Goal: Information Seeking & Learning: Learn about a topic

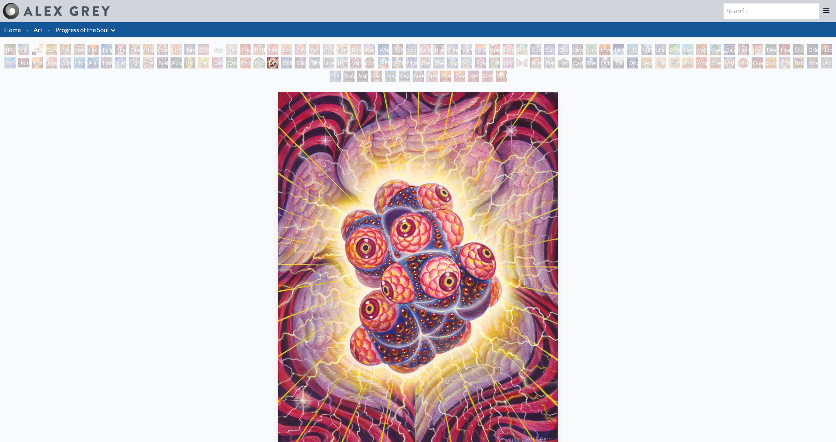
click at [29, 8] on img at bounding box center [67, 11] width 86 height 10
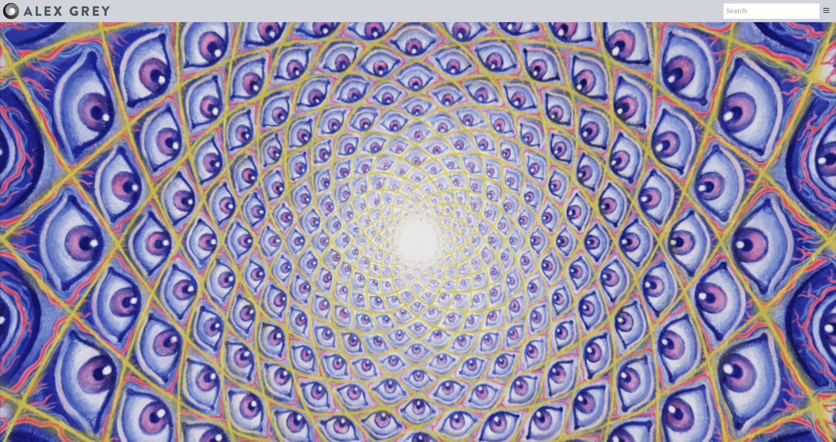
click at [42, 13] on img at bounding box center [67, 11] width 86 height 10
click at [47, 6] on div at bounding box center [56, 11] width 107 height 17
click at [829, 11] on icon at bounding box center [826, 10] width 8 height 8
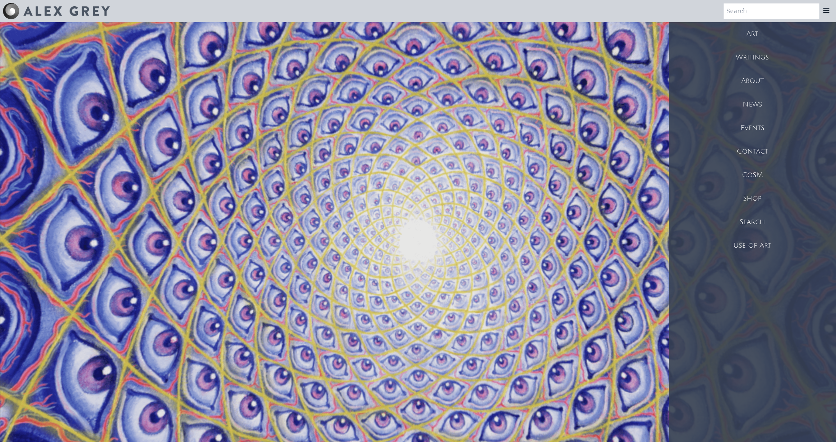
click at [804, 35] on div "Art" at bounding box center [752, 34] width 167 height 24
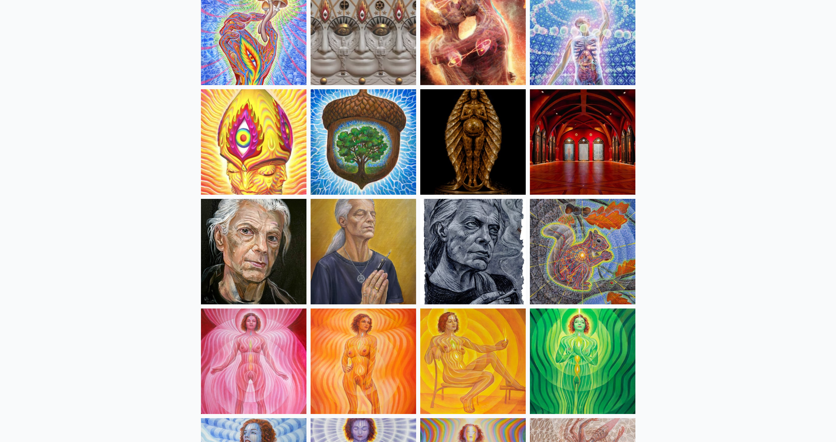
scroll to position [208, 0]
click at [261, 339] on img at bounding box center [254, 361] width 106 height 106
click at [611, 246] on img at bounding box center [583, 252] width 106 height 106
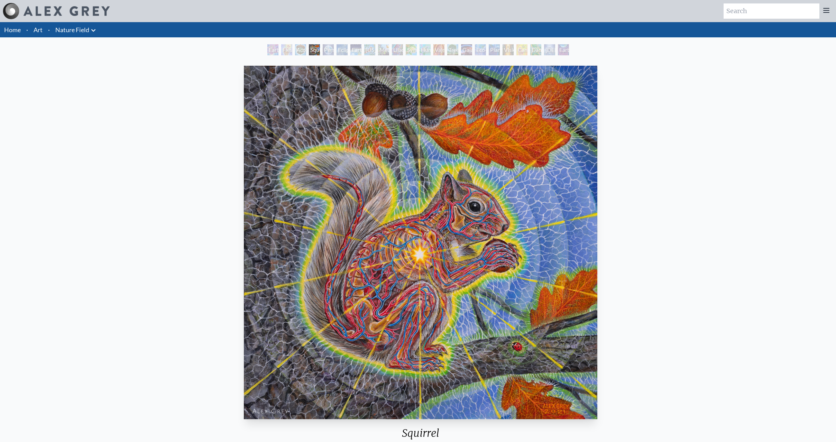
click at [60, 29] on link "Nature Field" at bounding box center [72, 30] width 34 height 10
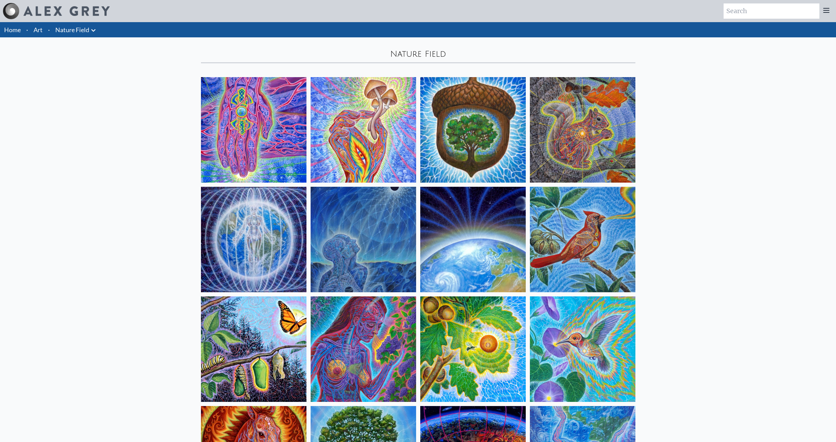
click at [341, 160] on img at bounding box center [364, 130] width 106 height 106
